Goal: Find specific page/section: Find specific page/section

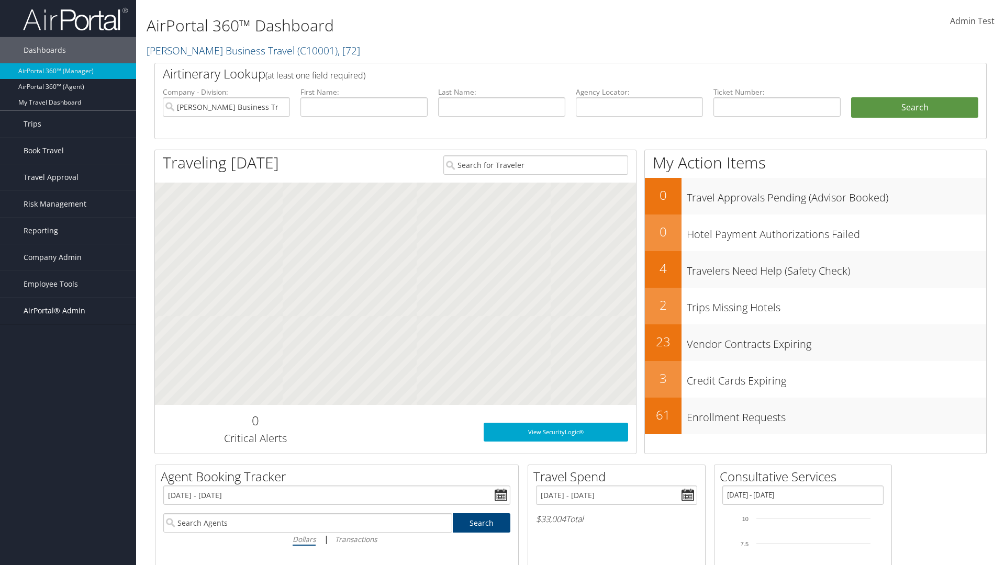
click at [68, 311] on span "AirPortal® Admin" at bounding box center [55, 311] width 62 height 26
click at [68, 481] on link "SAP" at bounding box center [68, 489] width 136 height 16
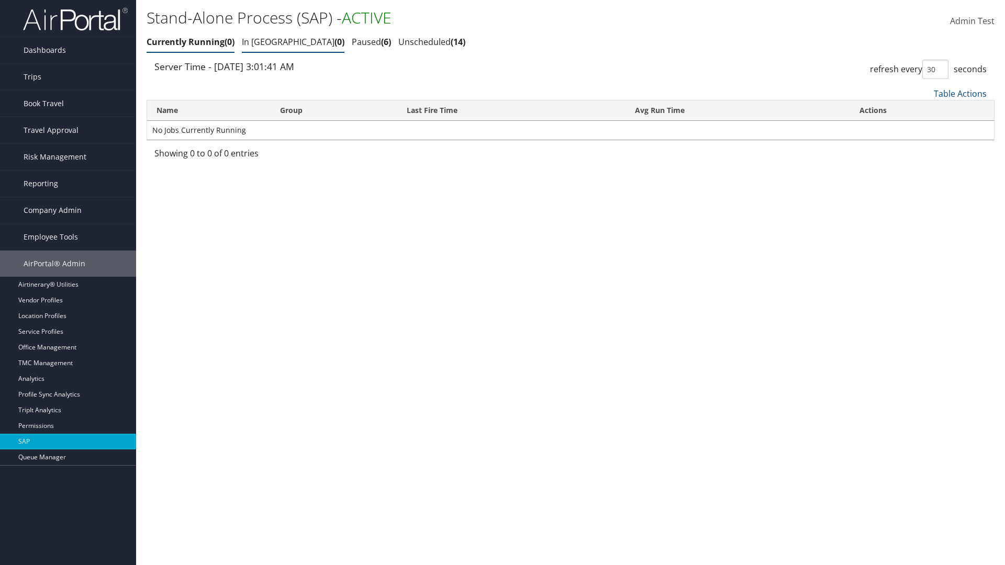
click at [263, 42] on link "In Queue 0" at bounding box center [293, 42] width 103 height 12
